Goal: Task Accomplishment & Management: Manage account settings

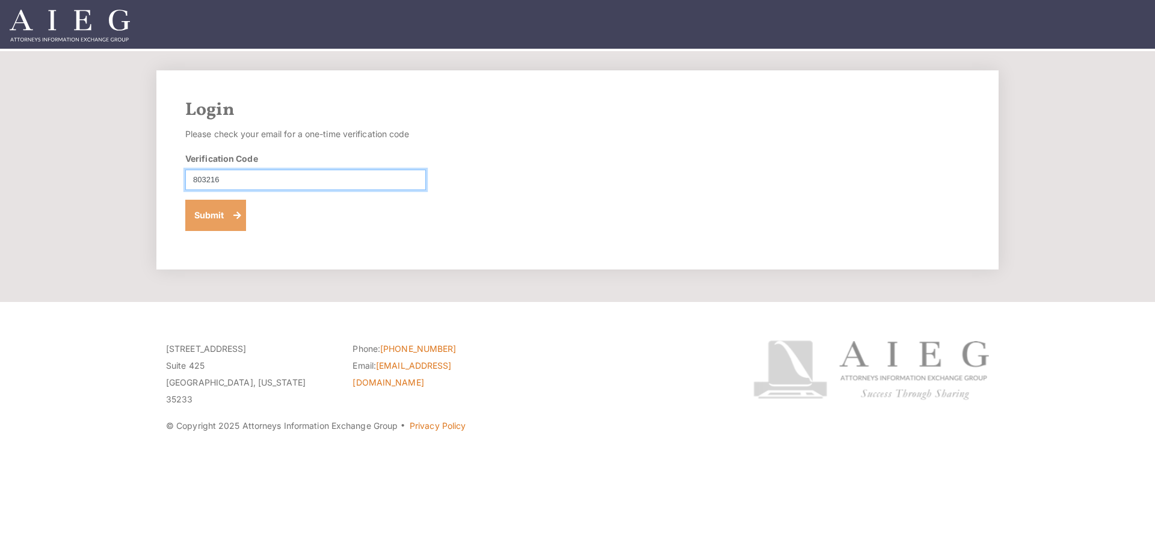
type input "803216"
click at [220, 221] on button "Submit" at bounding box center [215, 215] width 61 height 31
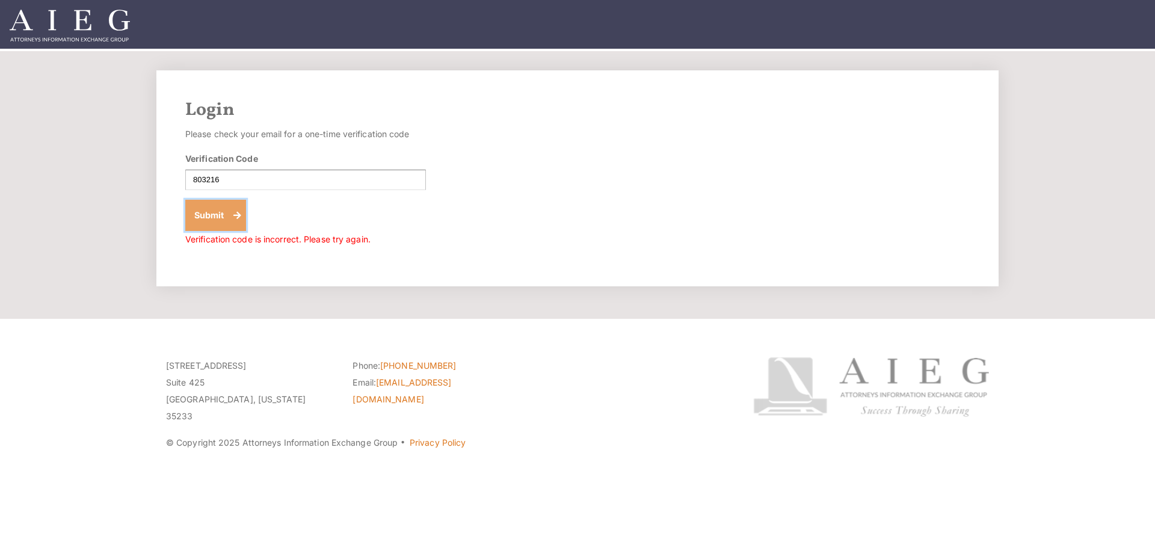
click at [201, 214] on button "Submit" at bounding box center [215, 215] width 61 height 31
click at [196, 175] on input "803216" at bounding box center [305, 180] width 241 height 20
type input "803216"
click at [196, 213] on button "Submit" at bounding box center [215, 215] width 61 height 31
